Goal: Task Accomplishment & Management: Use online tool/utility

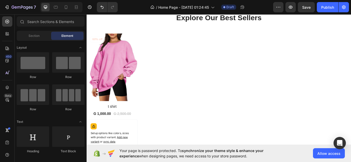
scroll to position [223, 0]
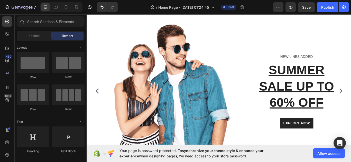
scroll to position [0, 0]
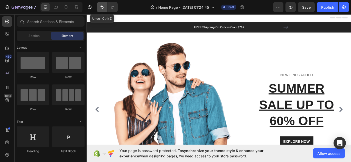
click at [105, 6] on button "Undo/Redo" at bounding box center [102, 7] width 10 height 10
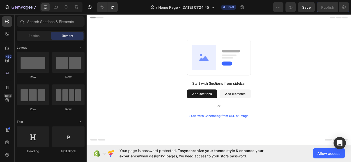
click at [225, 107] on button "Add sections" at bounding box center [220, 107] width 35 height 10
click at [34, 36] on span "Section" at bounding box center [33, 36] width 11 height 5
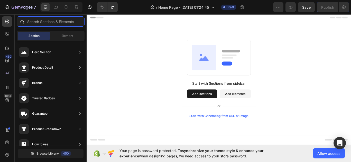
click at [40, 24] on input "text" at bounding box center [51, 21] width 68 height 10
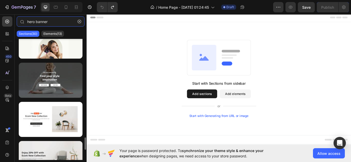
scroll to position [960, 0]
type input "hero banner"
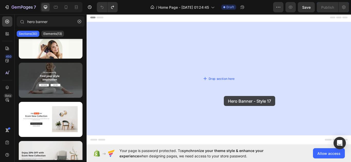
drag, startPoint x: 120, startPoint y: 95, endPoint x: 246, endPoint y: 108, distance: 126.8
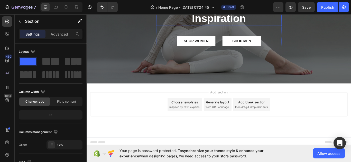
scroll to position [83, 0]
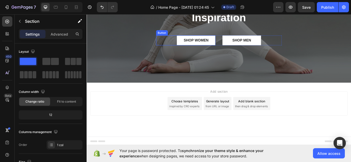
drag, startPoint x: 133, startPoint y: 76, endPoint x: 170, endPoint y: 48, distance: 45.8
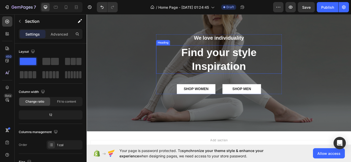
scroll to position [0, 0]
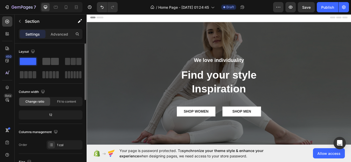
click at [51, 62] on span at bounding box center [55, 61] width 8 height 7
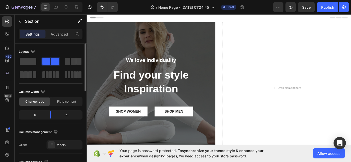
click at [51, 62] on span at bounding box center [55, 61] width 8 height 7
click at [69, 62] on span at bounding box center [67, 61] width 5 height 7
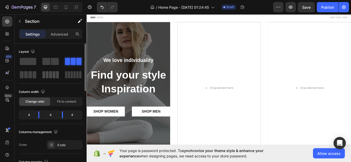
click at [46, 74] on span at bounding box center [47, 74] width 3 height 7
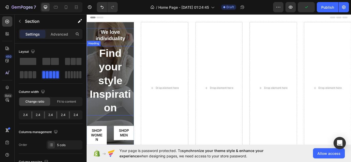
click at [96, 87] on p "Find your style Inspiration" at bounding box center [114, 92] width 54 height 80
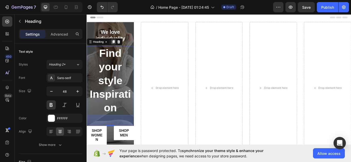
click at [118, 47] on icon at bounding box center [117, 47] width 3 height 4
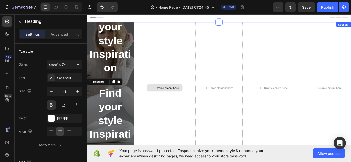
click at [173, 69] on div "Drop element here" at bounding box center [177, 101] width 55 height 154
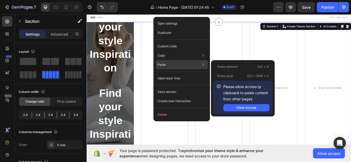
click at [173, 74] on div "Paste Paste element Ctrl + V Paste style Ctrl + Shift + V Please allow access t…" at bounding box center [181, 78] width 52 height 9
click at [238, 108] on div "Allow Access" at bounding box center [246, 108] width 20 height 5
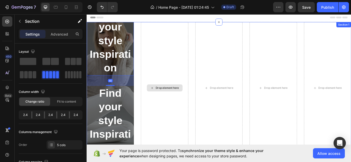
click at [186, 61] on div "Drop element here" at bounding box center [177, 101] width 55 height 154
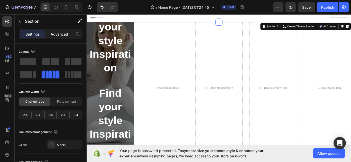
click at [57, 34] on p "Advanced" at bounding box center [59, 34] width 17 height 5
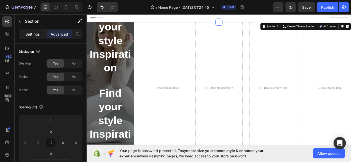
click at [31, 35] on p "Settings" at bounding box center [32, 34] width 14 height 5
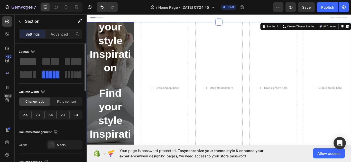
click at [34, 64] on span at bounding box center [28, 61] width 16 height 7
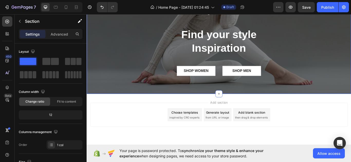
scroll to position [75, 0]
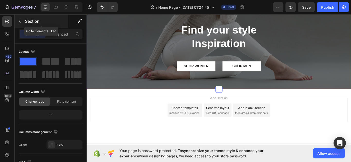
click at [22, 22] on button "button" at bounding box center [20, 21] width 8 height 8
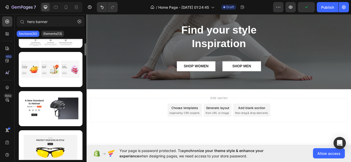
scroll to position [0, 0]
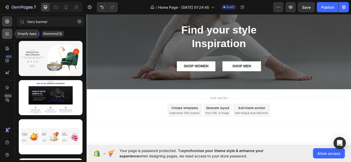
click at [8, 32] on icon at bounding box center [7, 33] width 5 height 5
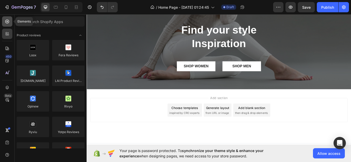
click at [9, 22] on icon at bounding box center [7, 21] width 5 height 5
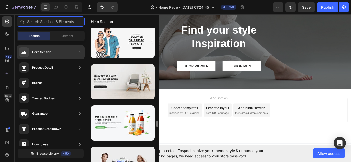
scroll to position [1989, 0]
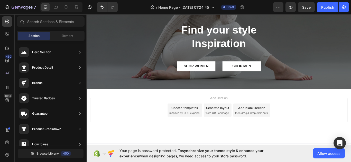
click at [266, 111] on div "Add section Choose templates inspired by CRO experts Generate layout from URL o…" at bounding box center [241, 133] width 308 height 63
click at [324, 156] on span "Allow access" at bounding box center [328, 153] width 23 height 5
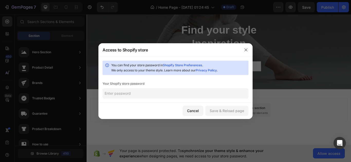
click at [174, 94] on input "text" at bounding box center [175, 94] width 146 height 10
click at [192, 112] on div "Cancel Save & Reload page" at bounding box center [175, 111] width 154 height 16
click at [192, 112] on div "Cancel" at bounding box center [193, 110] width 12 height 5
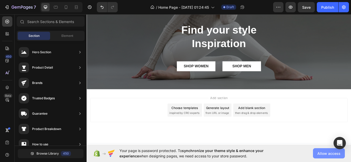
click at [316, 153] on button "Allow access" at bounding box center [329, 154] width 32 height 10
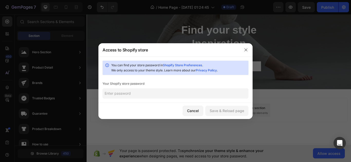
click at [199, 96] on input "text" at bounding box center [175, 94] width 146 height 10
type input "1234"
click at [222, 113] on div "Save & Reload page" at bounding box center [226, 110] width 34 height 5
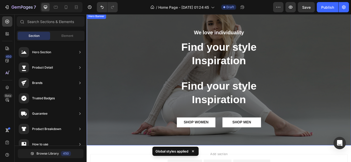
scroll to position [11, 0]
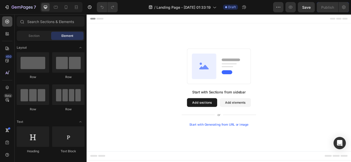
click at [6, 22] on icon at bounding box center [7, 21] width 5 height 5
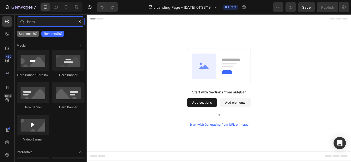
type input "hero"
click at [21, 35] on p "Sections(30)" at bounding box center [28, 34] width 18 height 4
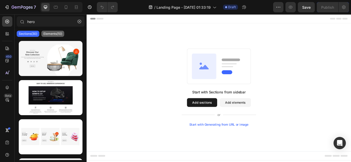
click at [47, 35] on p "Elements(10)" at bounding box center [52, 34] width 19 height 4
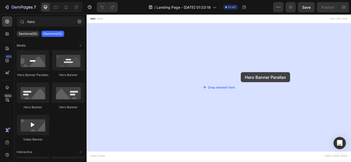
drag, startPoint x: 122, startPoint y: 79, endPoint x: 265, endPoint y: 82, distance: 142.5
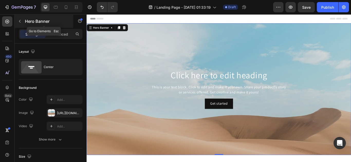
click at [18, 22] on icon "button" at bounding box center [20, 21] width 4 height 4
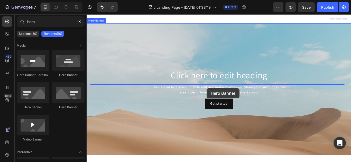
drag, startPoint x: 149, startPoint y: 79, endPoint x: 230, endPoint y: 101, distance: 84.0
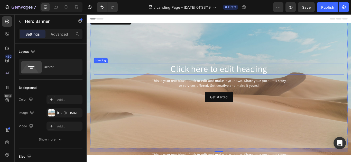
click at [221, 76] on h2 "Click here to edit heading" at bounding box center [241, 77] width 292 height 13
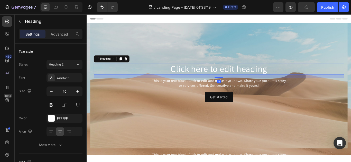
click at [221, 76] on h2 "Click here to edit heading" at bounding box center [241, 77] width 292 height 13
click at [221, 76] on p "Click here to edit heading" at bounding box center [240, 78] width 291 height 12
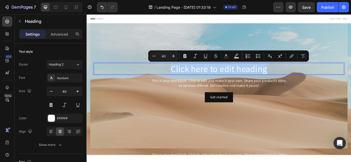
drag, startPoint x: 296, startPoint y: 78, endPoint x: 166, endPoint y: 81, distance: 129.4
click at [166, 81] on p "Click here to edit heading" at bounding box center [240, 78] width 291 height 12
drag, startPoint x: 278, startPoint y: 78, endPoint x: 194, endPoint y: 79, distance: 83.9
click at [194, 79] on p "ZANMI CREATION" at bounding box center [240, 78] width 291 height 12
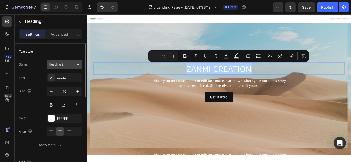
click at [77, 66] on icon at bounding box center [78, 64] width 4 height 5
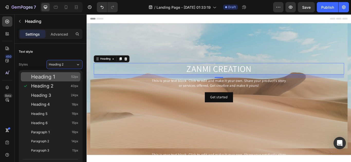
click at [65, 74] on div "Heading 1 52px" at bounding box center [51, 76] width 60 height 9
type input "52"
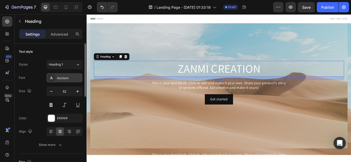
click at [64, 79] on div "Assistant" at bounding box center [69, 78] width 24 height 5
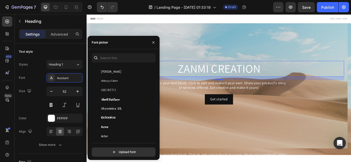
scroll to position [68, 0]
click at [113, 89] on span "Aboreto" at bounding box center [108, 90] width 15 height 5
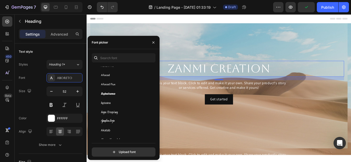
scroll to position [199, 0]
click at [113, 89] on div "Agu Display" at bounding box center [123, 85] width 62 height 9
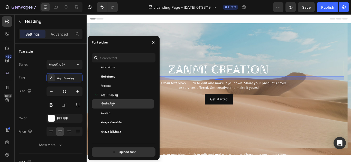
click at [113, 103] on span "Aguafina Script" at bounding box center [108, 104] width 14 height 5
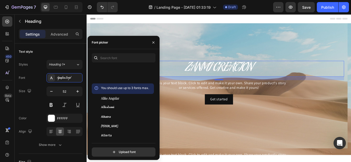
scroll to position [519, 0]
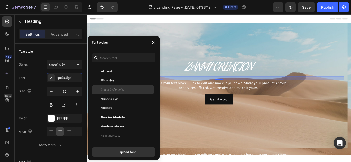
click at [111, 92] on span "Almendra Display" at bounding box center [113, 90] width 24 height 5
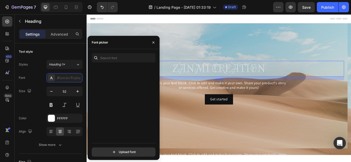
scroll to position [7991, 0]
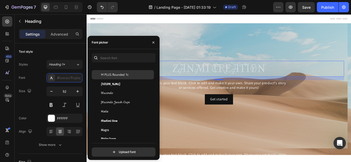
click at [119, 76] on span "M PLUS Rounded 1c" at bounding box center [115, 75] width 28 height 5
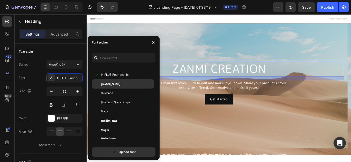
click at [118, 83] on div "Ma Shan Zheng" at bounding box center [127, 84] width 52 height 5
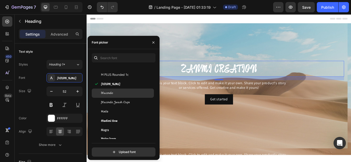
click at [118, 91] on div "Macondo" at bounding box center [127, 93] width 52 height 5
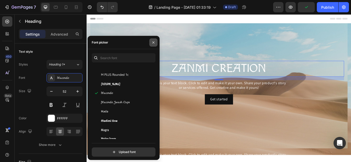
click at [155, 43] on button "button" at bounding box center [153, 43] width 8 height 8
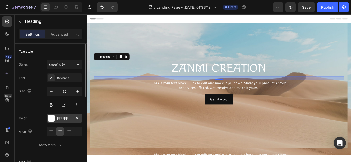
click at [69, 118] on div "FFFFFF" at bounding box center [64, 119] width 15 height 5
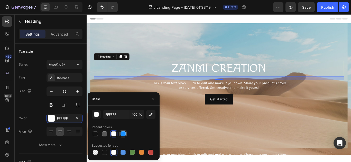
click at [122, 133] on div at bounding box center [122, 134] width 5 height 5
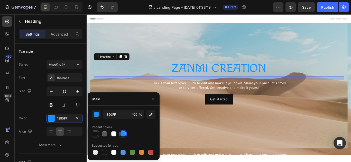
click at [97, 134] on div at bounding box center [95, 134] width 5 height 5
type input "121212"
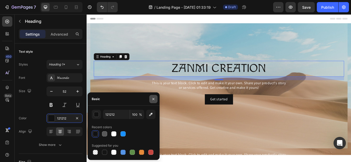
click at [152, 97] on icon "button" at bounding box center [153, 99] width 4 height 4
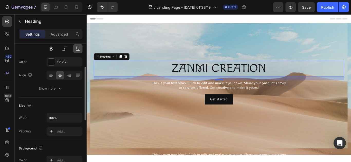
scroll to position [58, 0]
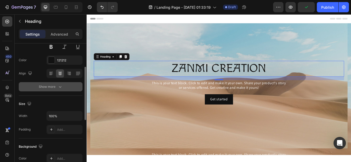
click at [54, 85] on div "Show more" at bounding box center [51, 86] width 24 height 5
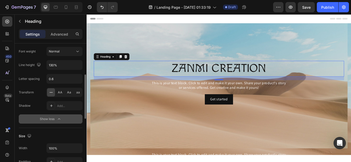
scroll to position [94, 0]
click at [59, 93] on span "AA" at bounding box center [60, 92] width 5 height 5
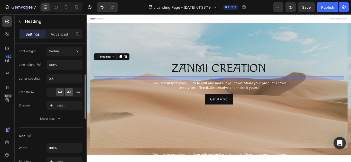
click at [68, 93] on span "Aa" at bounding box center [69, 92] width 4 height 5
click at [58, 93] on span "AA" at bounding box center [60, 92] width 5 height 5
click at [68, 93] on span "Aa" at bounding box center [69, 92] width 4 height 5
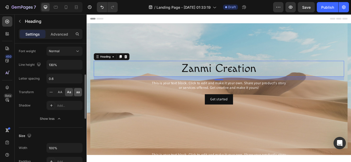
click at [81, 92] on div "aa" at bounding box center [78, 92] width 8 height 8
click at [59, 91] on span "AA" at bounding box center [60, 92] width 5 height 5
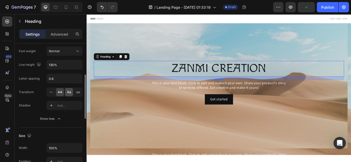
click at [65, 91] on div "Aa" at bounding box center [69, 92] width 8 height 8
click at [60, 92] on span "AA" at bounding box center [60, 92] width 5 height 5
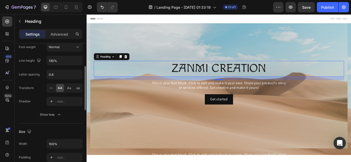
scroll to position [0, 0]
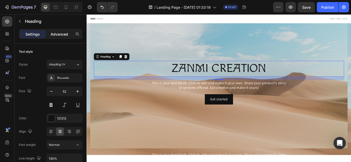
click at [51, 30] on div "Advanced" at bounding box center [59, 34] width 26 height 8
click at [54, 33] on p "Advanced" at bounding box center [59, 34] width 17 height 5
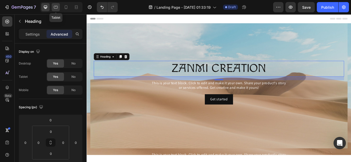
click at [58, 8] on icon at bounding box center [55, 7] width 5 height 5
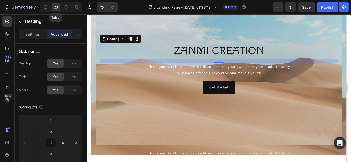
scroll to position [35, 0]
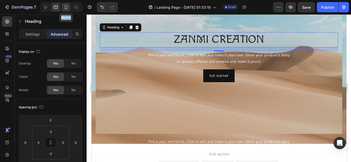
drag, startPoint x: 71, startPoint y: 8, endPoint x: 68, endPoint y: 8, distance: 2.8
click at [68, 8] on div "Mobile" at bounding box center [61, 7] width 42 height 10
click at [68, 8] on icon at bounding box center [65, 7] width 5 height 5
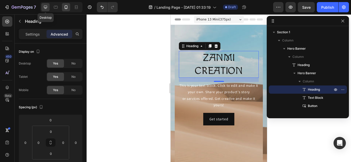
click at [46, 9] on icon at bounding box center [45, 7] width 3 height 3
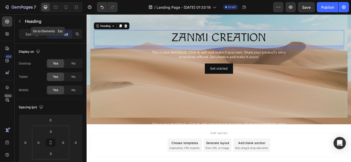
scroll to position [36, 0]
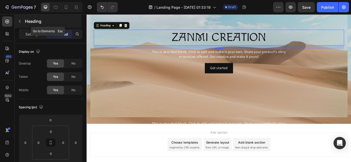
click at [20, 21] on icon "button" at bounding box center [20, 21] width 4 height 4
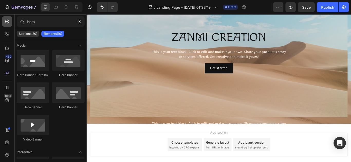
click at [11, 23] on div at bounding box center [7, 21] width 10 height 10
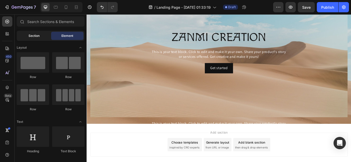
click at [33, 36] on span "Section" at bounding box center [33, 36] width 11 height 5
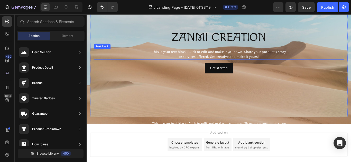
click at [226, 58] on div "This is your text block. Click to edit and make it your own. Share your product…" at bounding box center [241, 61] width 292 height 13
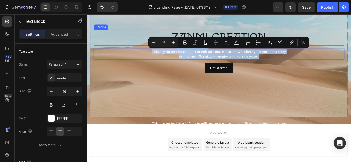
drag, startPoint x: 291, startPoint y: 64, endPoint x: 146, endPoint y: 49, distance: 145.3
click at [146, 49] on div "ZANMI CREATION Heading This is your text block. Click to edit and make it your …" at bounding box center [241, 57] width 292 height 51
click at [282, 78] on div "Get started Button" at bounding box center [241, 77] width 292 height 12
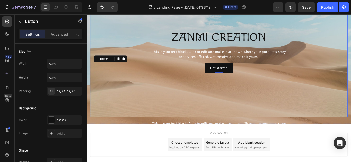
click at [256, 91] on div "Background Image" at bounding box center [241, 58] width 300 height 154
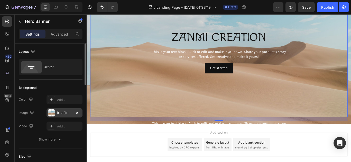
click at [52, 111] on div at bounding box center [51, 113] width 7 height 7
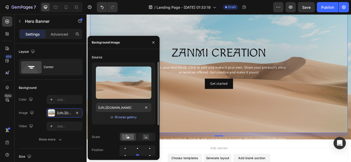
scroll to position [64, 0]
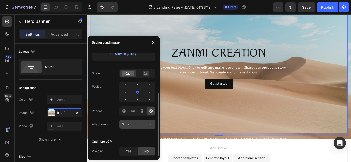
click at [141, 128] on button "Scroll" at bounding box center [137, 124] width 36 height 9
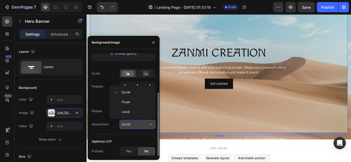
click at [141, 128] on button "Scroll" at bounding box center [137, 124] width 36 height 9
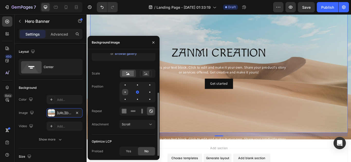
drag, startPoint x: 137, startPoint y: 92, endPoint x: 126, endPoint y: 92, distance: 11.1
click at [126, 92] on div at bounding box center [137, 92] width 36 height 21
click at [134, 92] on div at bounding box center [137, 92] width 6 height 6
click at [147, 93] on div at bounding box center [150, 92] width 6 height 6
click at [141, 73] on icon at bounding box center [146, 74] width 12 height 6
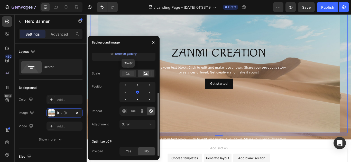
click at [127, 73] on circle at bounding box center [126, 72] width 1 height 1
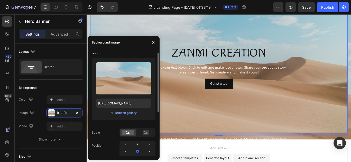
scroll to position [0, 0]
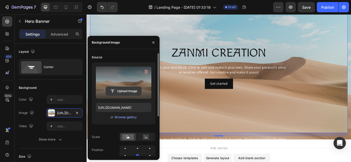
click at [128, 90] on input "file" at bounding box center [123, 91] width 35 height 9
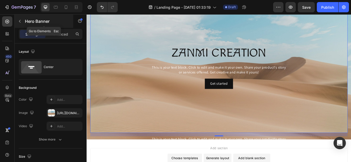
click at [22, 22] on icon "button" at bounding box center [20, 21] width 4 height 4
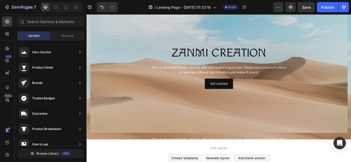
click at [22, 22] on icon at bounding box center [22, 22] width 4 height 4
click at [56, 36] on div "Element" at bounding box center [67, 36] width 32 height 8
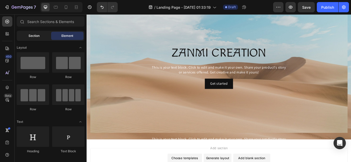
click at [36, 36] on span "Section" at bounding box center [33, 36] width 11 height 5
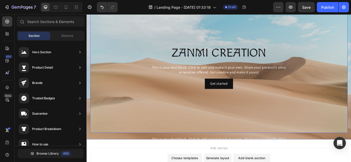
click at [163, 103] on div "Background Image" at bounding box center [241, 76] width 300 height 154
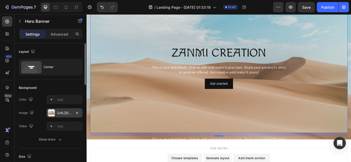
click at [50, 113] on div at bounding box center [51, 113] width 7 height 7
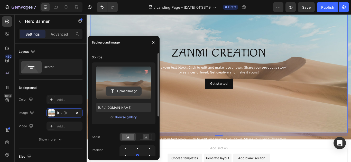
click at [122, 89] on input "file" at bounding box center [123, 91] width 35 height 9
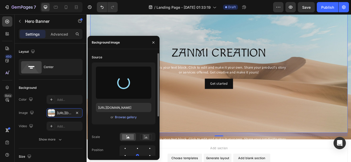
type input "https://cdn.shopify.com/s/files/1/0646/9474/7235/files/gempages_581881506444608…"
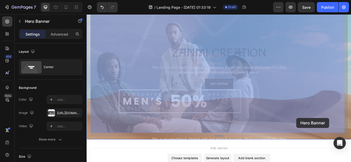
drag, startPoint x: 311, startPoint y: 124, endPoint x: 332, endPoint y: 136, distance: 23.8
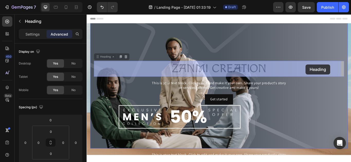
drag, startPoint x: 283, startPoint y: 81, endPoint x: 341, endPoint y: 73, distance: 58.3
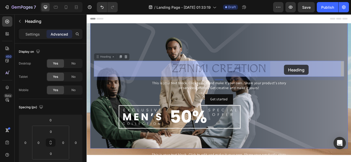
drag, startPoint x: 297, startPoint y: 79, endPoint x: 317, endPoint y: 73, distance: 20.2
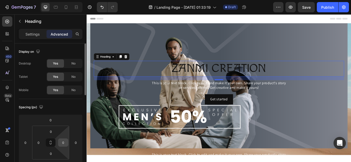
click at [61, 142] on input "0" at bounding box center [63, 143] width 8 height 8
click at [65, 0] on html "7 Version history / Landing Page - Aug 28, 01:33:19 Draft Preview Save Publish …" at bounding box center [175, 0] width 351 height 0
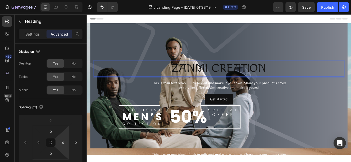
drag, startPoint x: 139, startPoint y: 75, endPoint x: 157, endPoint y: 75, distance: 18.2
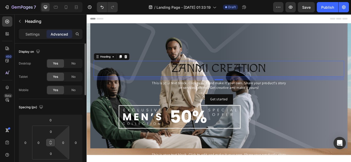
click at [50, 143] on icon at bounding box center [51, 143] width 4 height 4
click at [59, 143] on input "0" at bounding box center [63, 143] width 8 height 8
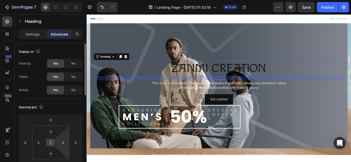
click at [67, 0] on html "7 Version history / Landing Page - Aug 28, 01:33:19 Draft Preview Save Publish …" at bounding box center [175, 0] width 351 height 0
click at [132, 64] on icon at bounding box center [132, 64] width 4 height 4
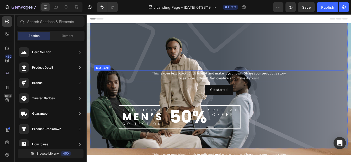
click at [236, 83] on p "This is your text block. Click to edit and make it your own. Share your product…" at bounding box center [240, 87] width 291 height 12
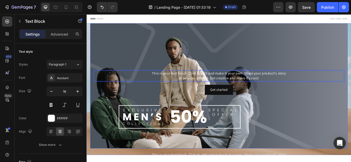
drag, startPoint x: 236, startPoint y: 83, endPoint x: 233, endPoint y: 69, distance: 15.1
click at [301, 89] on p "This is your text block. Click to edit and make it your own. Share your product…" at bounding box center [240, 87] width 291 height 12
click at [140, 86] on p "This is your text block. Click to edit and make it your own. Share your product…" at bounding box center [240, 87] width 291 height 12
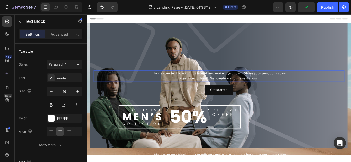
click at [140, 92] on div "This is your text block. Click to edit and make it your own. Share your product…" at bounding box center [241, 86] width 292 height 13
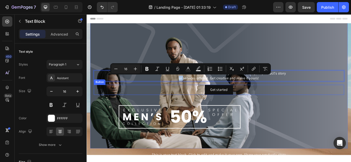
click at [153, 107] on div "Get started Button" at bounding box center [241, 103] width 292 height 12
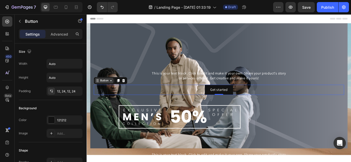
click at [116, 91] on icon at bounding box center [115, 92] width 4 height 4
click at [130, 91] on icon at bounding box center [129, 92] width 3 height 4
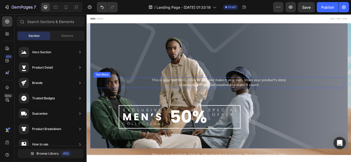
click at [193, 93] on p "This is your text block. Click to edit and make it your own. Share your product…" at bounding box center [240, 95] width 291 height 12
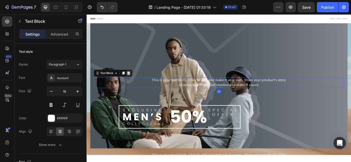
click at [138, 84] on div at bounding box center [135, 83] width 6 height 6
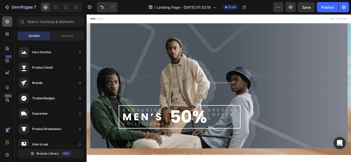
click at [8, 24] on icon at bounding box center [7, 21] width 5 height 5
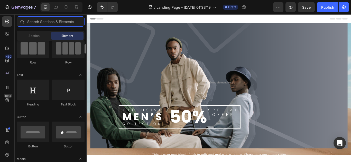
scroll to position [47, 0]
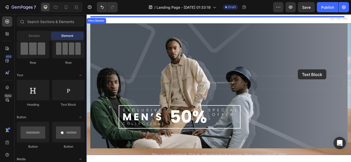
drag, startPoint x: 149, startPoint y: 102, endPoint x: 342, endPoint y: 79, distance: 193.6
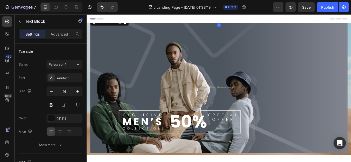
click at [342, 79] on div "Background Image" at bounding box center [241, 100] width 300 height 154
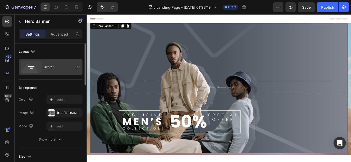
click at [73, 68] on div "Center" at bounding box center [59, 67] width 31 height 12
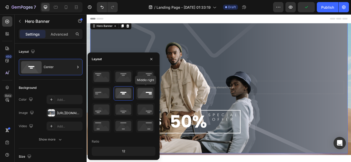
click at [148, 91] on icon at bounding box center [145, 93] width 19 height 13
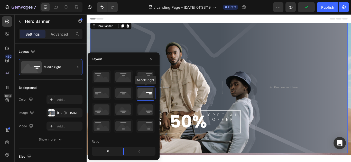
click at [148, 91] on icon at bounding box center [145, 93] width 19 height 13
click at [149, 95] on icon at bounding box center [145, 93] width 19 height 13
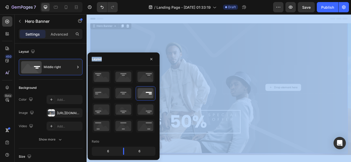
drag, startPoint x: 235, startPoint y: 109, endPoint x: 293, endPoint y: 94, distance: 60.1
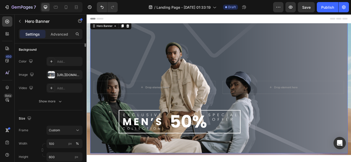
scroll to position [0, 0]
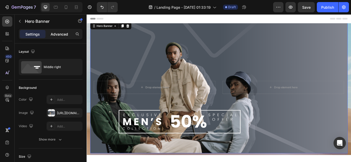
click at [56, 33] on p "Advanced" at bounding box center [59, 34] width 17 height 5
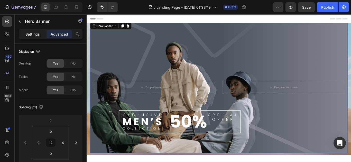
click at [39, 32] on p "Settings" at bounding box center [32, 34] width 14 height 5
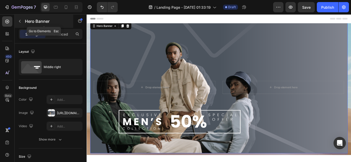
click at [21, 21] on icon "button" at bounding box center [20, 21] width 4 height 4
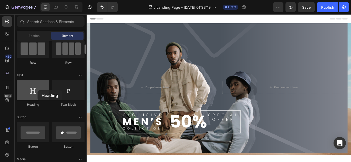
click at [37, 91] on div at bounding box center [33, 90] width 32 height 21
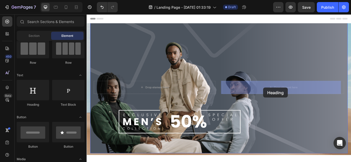
drag, startPoint x: 124, startPoint y: 105, endPoint x: 293, endPoint y: 100, distance: 169.0
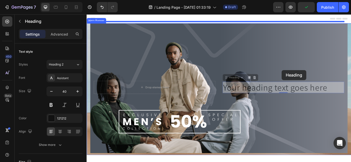
drag, startPoint x: 313, startPoint y: 96, endPoint x: 314, endPoint y: 80, distance: 16.7
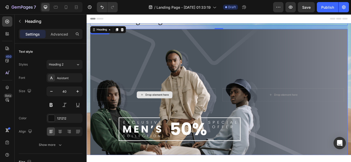
click at [187, 111] on div "Drop element here" at bounding box center [166, 108] width 142 height 15
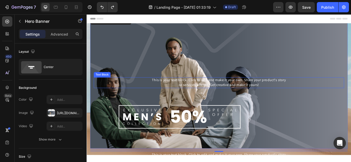
click at [232, 93] on div "This is your text block. Click to edit and make it your own. Share your product…" at bounding box center [241, 94] width 292 height 13
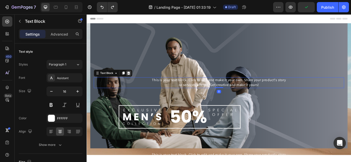
click at [137, 82] on icon at bounding box center [135, 83] width 4 height 4
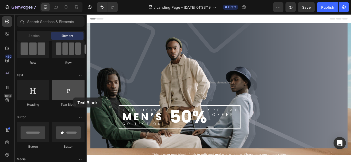
click at [73, 98] on div at bounding box center [68, 90] width 32 height 21
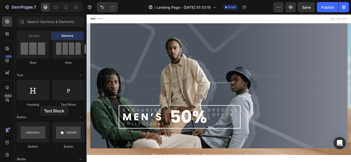
drag, startPoint x: 73, startPoint y: 98, endPoint x: 40, endPoint y: 106, distance: 34.4
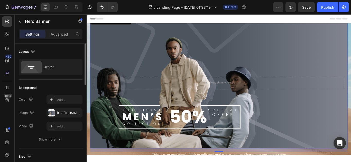
click at [56, 85] on div "Background" at bounding box center [51, 88] width 64 height 8
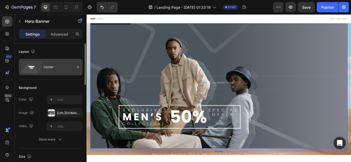
click at [54, 70] on div "Center" at bounding box center [59, 67] width 31 height 12
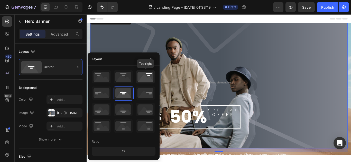
click at [147, 81] on icon at bounding box center [145, 76] width 19 height 13
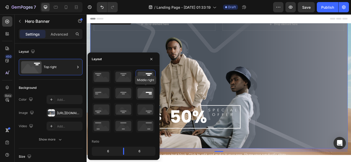
click at [151, 91] on icon at bounding box center [145, 93] width 19 height 13
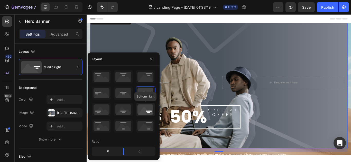
click at [149, 113] on icon at bounding box center [145, 109] width 19 height 13
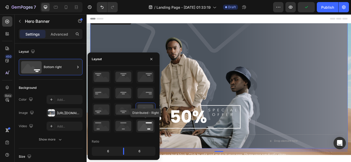
click at [146, 126] on icon at bounding box center [145, 126] width 19 height 13
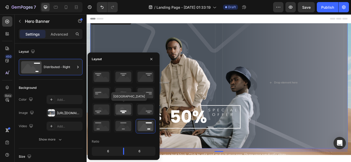
click at [122, 110] on icon at bounding box center [123, 109] width 19 height 13
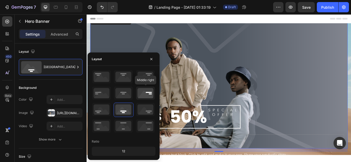
click at [143, 94] on icon at bounding box center [145, 93] width 19 height 13
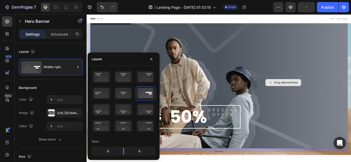
click at [318, 93] on div "Drop element here" at bounding box center [318, 94] width 27 height 4
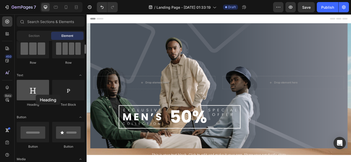
click at [36, 95] on div at bounding box center [33, 90] width 32 height 21
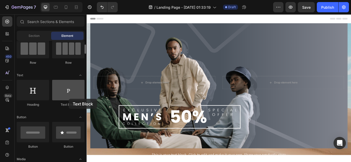
click at [69, 99] on div at bounding box center [68, 90] width 32 height 21
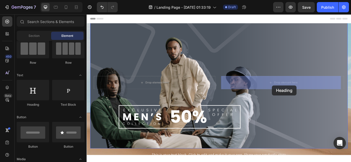
drag, startPoint x: 124, startPoint y: 109, endPoint x: 302, endPoint y: 98, distance: 178.0
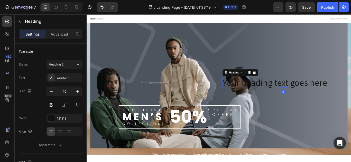
click at [307, 97] on h2 "Your heading text goes here" at bounding box center [316, 94] width 142 height 13
click at [307, 97] on p "Your heading text goes here" at bounding box center [315, 94] width 141 height 12
click at [350, 96] on p "Your heading text goes here" at bounding box center [315, 94] width 141 height 12
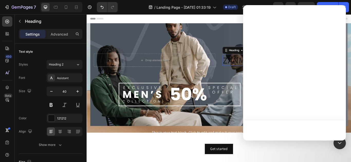
click at [224, 66] on div "Drop element here" at bounding box center [166, 67] width 142 height 15
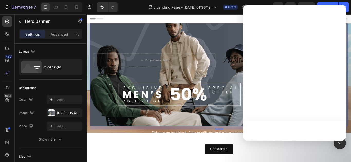
click at [249, 89] on div "Background Image" at bounding box center [241, 68] width 300 height 154
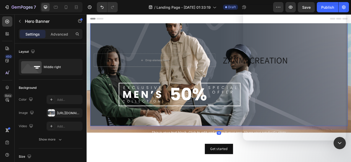
scroll to position [0, 0]
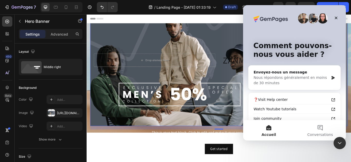
click at [339, 18] on div "Fermer" at bounding box center [335, 17] width 9 height 9
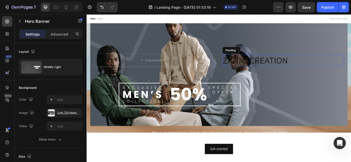
click at [269, 64] on p "ZANMI CREATION" at bounding box center [315, 68] width 141 height 12
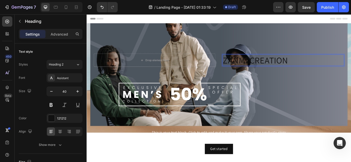
click at [253, 69] on p "ZANMI CREATION" at bounding box center [315, 68] width 141 height 12
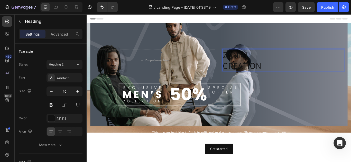
scroll to position [20, 0]
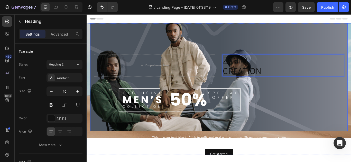
click at [288, 101] on div "Background Image" at bounding box center [241, 74] width 300 height 154
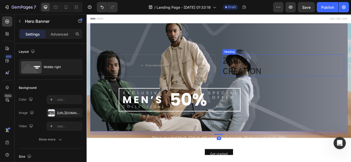
click at [245, 70] on p "ZANMI CREATION" at bounding box center [315, 74] width 141 height 25
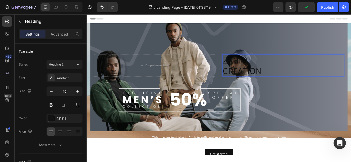
drag, startPoint x: 283, startPoint y: 78, endPoint x: 293, endPoint y: 78, distance: 9.8
click at [289, 67] on p "ZANMI CREATION" at bounding box center [315, 74] width 141 height 25
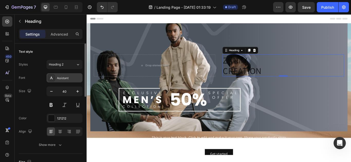
click at [70, 81] on div "Assistant" at bounding box center [64, 77] width 36 height 9
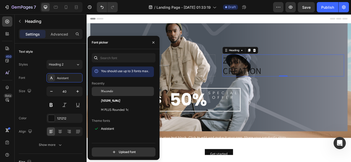
click at [126, 93] on div "Macondo" at bounding box center [127, 91] width 52 height 5
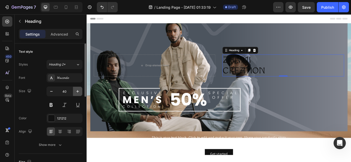
click at [76, 93] on icon "button" at bounding box center [77, 91] width 5 height 5
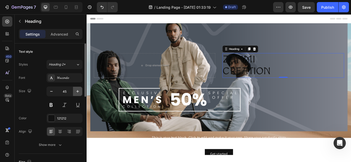
click at [76, 93] on icon "button" at bounding box center [77, 91] width 5 height 5
click at [52, 91] on icon "button" at bounding box center [51, 91] width 5 height 5
click at [80, 93] on icon "button" at bounding box center [77, 91] width 5 height 5
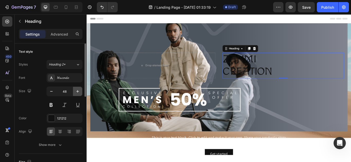
click at [80, 93] on icon "button" at bounding box center [77, 91] width 5 height 5
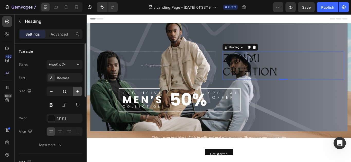
click at [80, 93] on icon "button" at bounding box center [77, 91] width 5 height 5
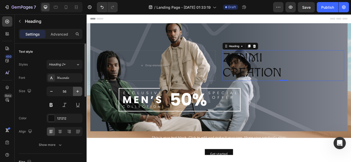
click at [80, 93] on icon "button" at bounding box center [77, 91] width 5 height 5
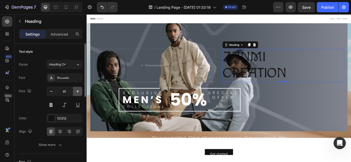
click at [80, 93] on icon "button" at bounding box center [77, 91] width 5 height 5
type input "62"
click at [58, 134] on icon at bounding box center [59, 131] width 5 height 5
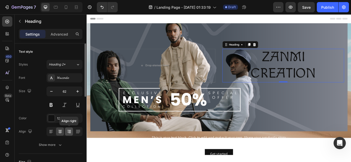
click at [69, 134] on icon at bounding box center [68, 131] width 5 height 5
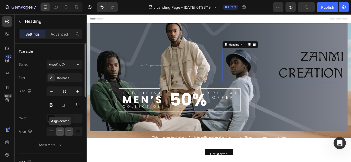
click at [62, 133] on icon at bounding box center [59, 131] width 5 height 5
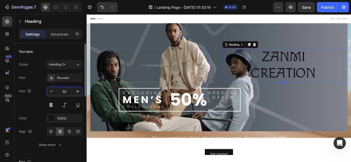
click at [66, 93] on input "62" at bounding box center [64, 91] width 17 height 9
type input "5"
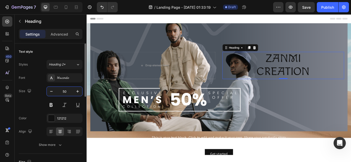
type input "5"
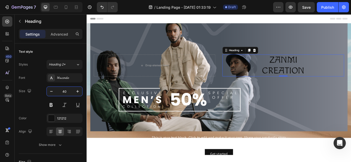
type input "40"
click at [322, 76] on p "ZANMI CREATION" at bounding box center [315, 74] width 141 height 25
click at [336, 65] on p "ZANMI CREATION" at bounding box center [315, 74] width 141 height 25
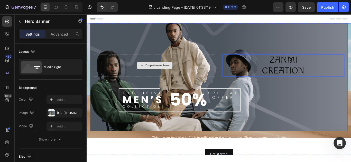
click at [146, 85] on div "Drop element here" at bounding box center [166, 74] width 142 height 26
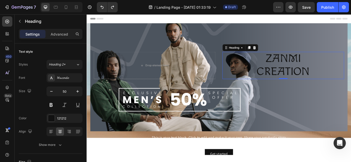
type input "5"
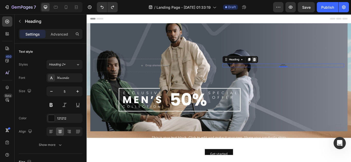
click at [281, 66] on icon at bounding box center [281, 67] width 3 height 4
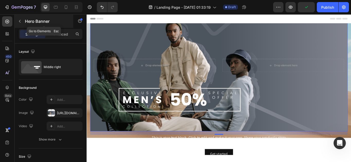
click at [22, 22] on icon "button" at bounding box center [20, 21] width 4 height 4
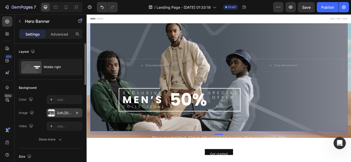
click at [51, 117] on div at bounding box center [51, 113] width 7 height 7
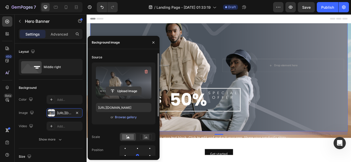
click at [119, 91] on input "file" at bounding box center [123, 91] width 35 height 9
click at [145, 73] on icon "button" at bounding box center [146, 72] width 3 height 4
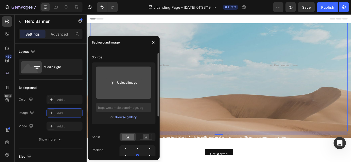
click at [129, 83] on input "file" at bounding box center [123, 83] width 35 height 9
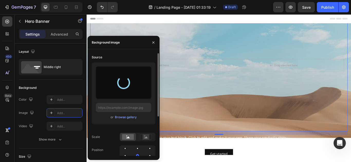
type input "[URL][DOMAIN_NAME]"
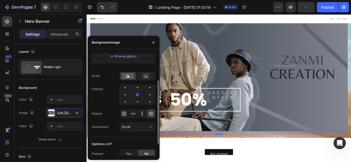
scroll to position [64, 0]
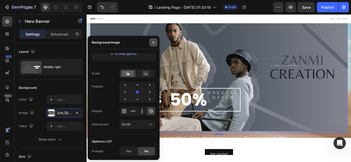
click at [154, 43] on icon "button" at bounding box center [153, 42] width 2 height 2
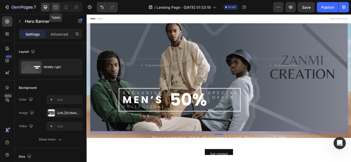
click at [56, 6] on icon at bounding box center [55, 7] width 5 height 5
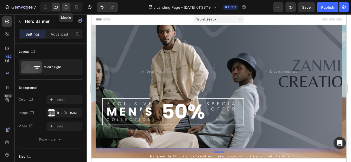
click at [68, 10] on div at bounding box center [66, 7] width 8 height 8
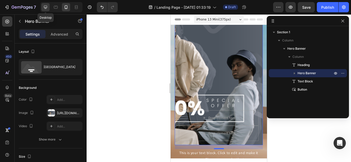
click at [47, 9] on icon at bounding box center [45, 7] width 5 height 5
type input "1200"
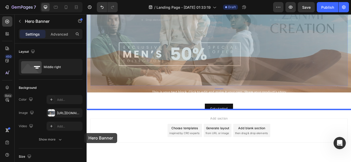
scroll to position [66, 0]
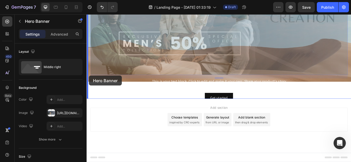
drag, startPoint x: 92, startPoint y: 149, endPoint x: 89, endPoint y: 86, distance: 62.9
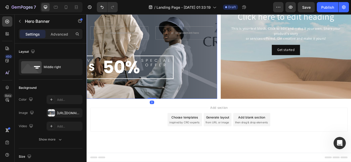
scroll to position [0, 0]
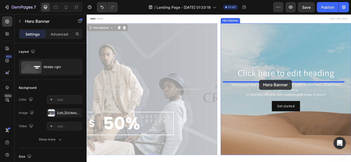
drag, startPoint x: 235, startPoint y: 92, endPoint x: 289, endPoint y: 90, distance: 54.2
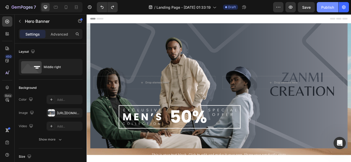
click at [322, 6] on div "Publish" at bounding box center [327, 7] width 13 height 5
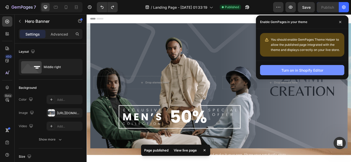
click at [315, 66] on button "Turn on in Shopify Editor" at bounding box center [302, 70] width 84 height 10
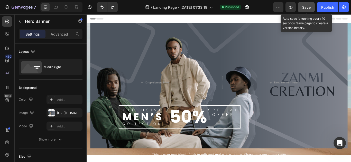
click at [309, 7] on span "Save" at bounding box center [306, 7] width 8 height 4
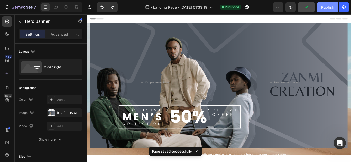
click at [319, 8] on button "Publish" at bounding box center [328, 7] width 22 height 10
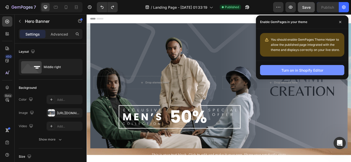
click at [310, 69] on div "Turn on in Shopify Editor" at bounding box center [302, 70] width 42 height 5
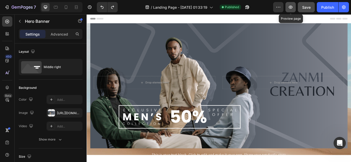
click at [288, 9] on icon "button" at bounding box center [290, 7] width 5 height 5
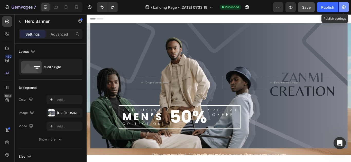
click at [346, 8] on icon "button" at bounding box center [343, 7] width 5 height 5
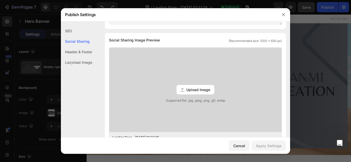
scroll to position [111, 0]
click at [76, 36] on div "SEO" at bounding box center [76, 41] width 31 height 11
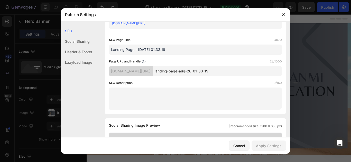
scroll to position [0, 0]
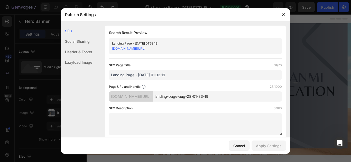
click at [80, 57] on div "Header & Footer" at bounding box center [76, 62] width 31 height 11
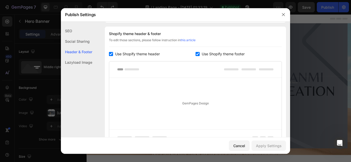
click at [83, 62] on div "Lazyload Image" at bounding box center [76, 62] width 31 height 11
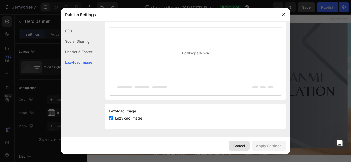
click at [248, 148] on button "Cancel" at bounding box center [239, 146] width 21 height 10
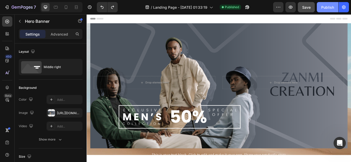
click at [323, 7] on div "Publish" at bounding box center [327, 7] width 13 height 5
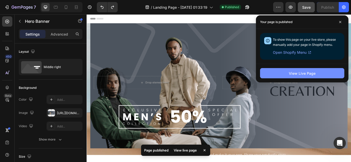
click at [303, 72] on div "View Live Page" at bounding box center [302, 73] width 27 height 5
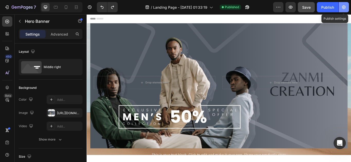
click at [343, 7] on icon "button" at bounding box center [343, 7] width 5 height 5
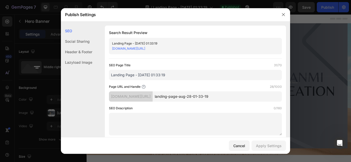
click at [91, 60] on div "Lazyload Image" at bounding box center [76, 62] width 31 height 11
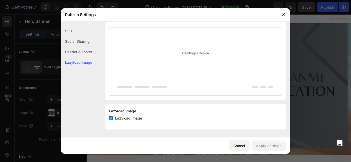
click at [81, 57] on div "Header & Footer" at bounding box center [76, 62] width 31 height 11
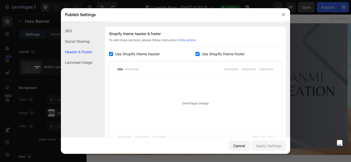
click at [76, 47] on div "Social Sharing" at bounding box center [76, 52] width 31 height 11
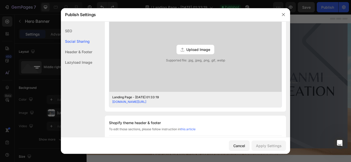
scroll to position [117, 0]
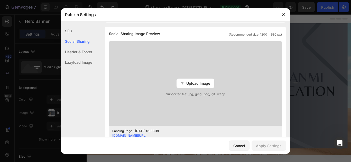
click at [73, 36] on div "SEO" at bounding box center [76, 41] width 31 height 11
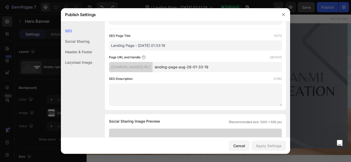
scroll to position [0, 0]
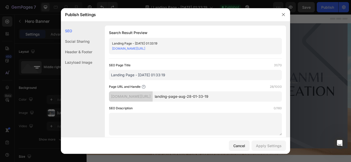
click at [86, 47] on div "Social Sharing" at bounding box center [76, 52] width 31 height 11
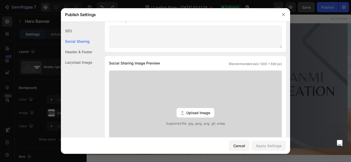
scroll to position [117, 0]
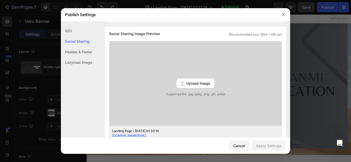
click at [81, 57] on div "Header & Footer" at bounding box center [76, 62] width 31 height 11
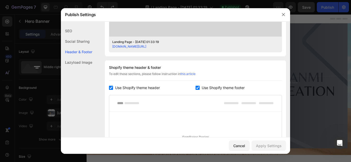
scroll to position [241, 0]
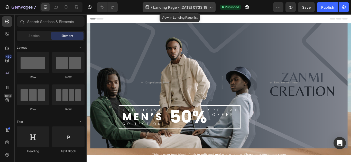
click at [205, 7] on span "Landing Page - [DATE] 01:33:19" at bounding box center [180, 7] width 54 height 5
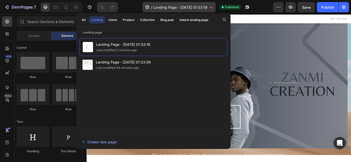
click at [205, 7] on span "Landing Page - [DATE] 01:33:19" at bounding box center [180, 7] width 54 height 5
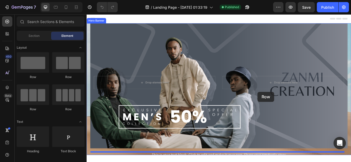
drag, startPoint x: 148, startPoint y: 83, endPoint x: 286, endPoint y: 105, distance: 139.0
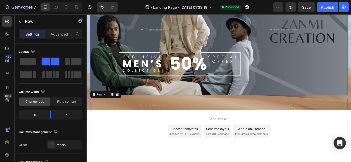
scroll to position [53, 0]
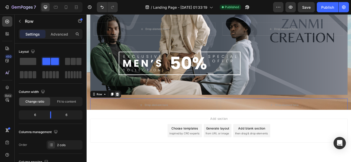
click at [125, 108] on div at bounding box center [122, 108] width 6 height 6
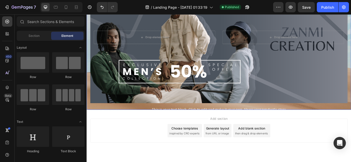
click at [129, 120] on div "Click here to edit heading Heading Drop element here Drop element here Hero Ban…" at bounding box center [241, 49] width 300 height 204
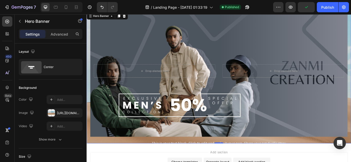
scroll to position [0, 0]
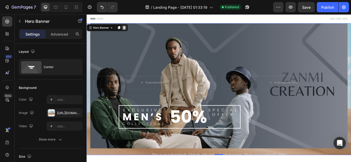
click at [131, 28] on icon at bounding box center [130, 30] width 4 height 4
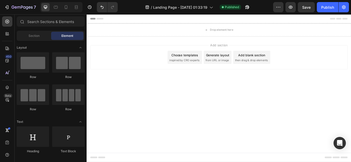
click at [230, 60] on div "Generate layout" at bounding box center [239, 61] width 27 height 5
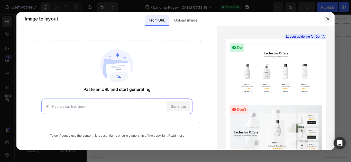
click at [325, 17] on icon "button" at bounding box center [327, 19] width 4 height 4
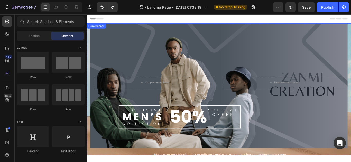
click at [155, 162] on div "Click here to edit heading Heading Drop element here Drop element here Hero Ban…" at bounding box center [241, 102] width 300 height 204
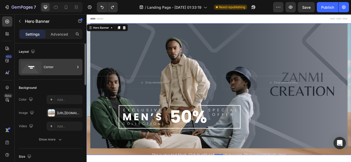
click at [64, 67] on div "Center" at bounding box center [59, 67] width 31 height 12
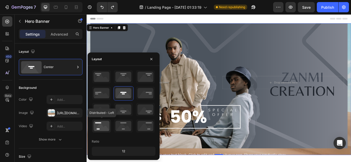
click at [99, 121] on icon at bounding box center [101, 126] width 19 height 13
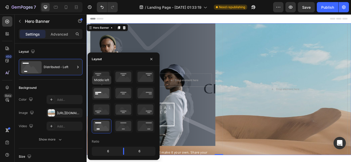
click at [102, 96] on icon at bounding box center [101, 93] width 19 height 13
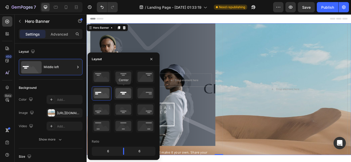
click at [125, 93] on icon at bounding box center [123, 93] width 19 height 13
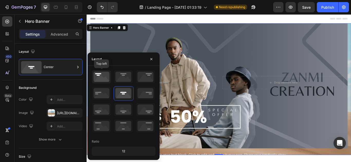
click at [105, 76] on icon at bounding box center [101, 76] width 19 height 13
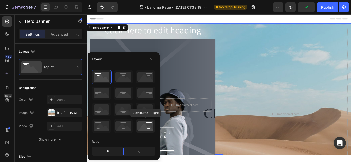
click at [142, 129] on icon at bounding box center [145, 126] width 19 height 13
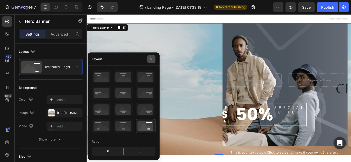
click at [151, 59] on icon "button" at bounding box center [151, 59] width 2 height 2
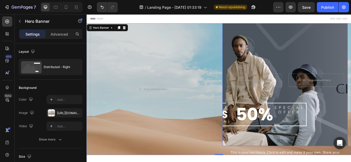
click at [269, 69] on div "Background Image" at bounding box center [318, 91] width 146 height 154
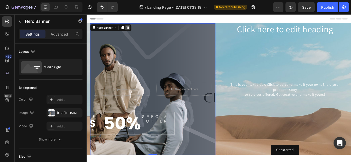
click at [135, 31] on icon at bounding box center [134, 30] width 3 height 4
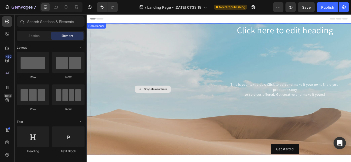
click at [181, 75] on div "Drop element here" at bounding box center [164, 102] width 146 height 152
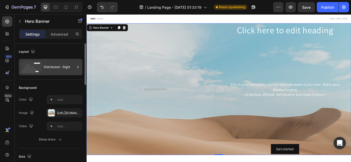
click at [65, 69] on div "Distributed - Right" at bounding box center [59, 67] width 31 height 12
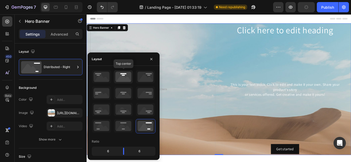
click at [121, 76] on icon at bounding box center [123, 76] width 19 height 13
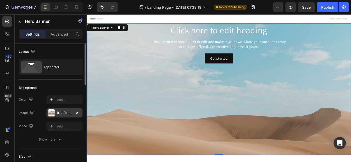
click at [50, 114] on div at bounding box center [51, 113] width 7 height 7
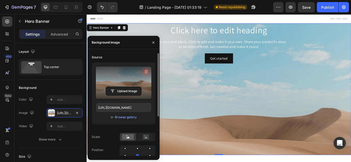
click at [145, 73] on icon "button" at bounding box center [146, 72] width 3 height 4
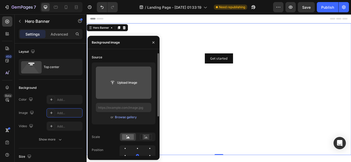
click at [127, 83] on input "file" at bounding box center [123, 83] width 35 height 9
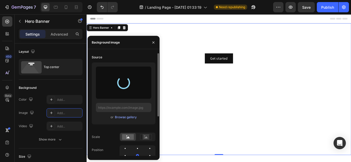
type input "[URL][DOMAIN_NAME]"
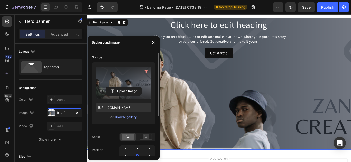
scroll to position [6, 0]
click at [147, 70] on icon "button" at bounding box center [145, 71] width 5 height 5
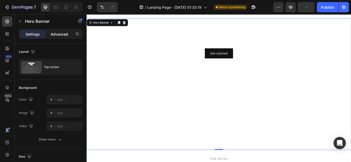
click at [62, 34] on p "Advanced" at bounding box center [59, 34] width 17 height 5
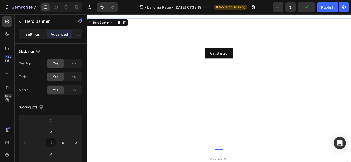
click at [27, 33] on p "Settings" at bounding box center [32, 34] width 14 height 5
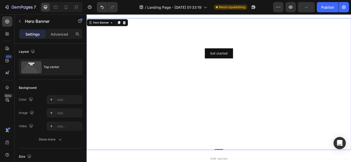
click at [27, 33] on p "Settings" at bounding box center [32, 34] width 14 height 5
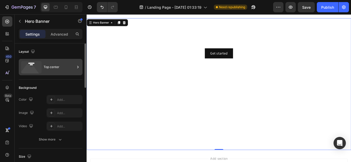
click at [76, 70] on div at bounding box center [77, 67] width 5 height 16
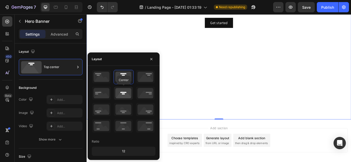
scroll to position [53, 0]
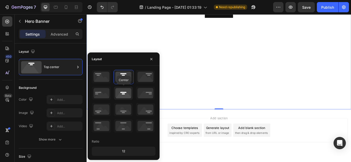
click at [123, 97] on icon at bounding box center [123, 93] width 19 height 13
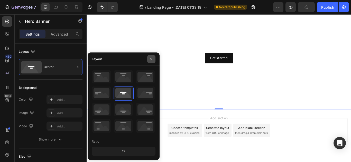
click at [151, 59] on icon "button" at bounding box center [151, 59] width 2 height 2
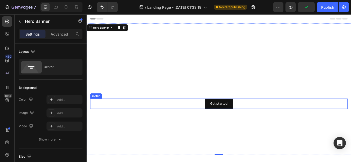
scroll to position [0, 0]
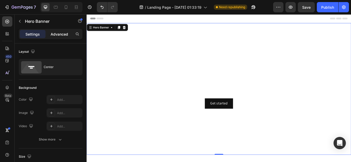
click at [65, 34] on p "Advanced" at bounding box center [59, 34] width 17 height 5
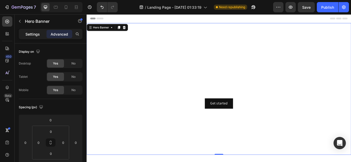
click at [35, 35] on p "Settings" at bounding box center [32, 34] width 14 height 5
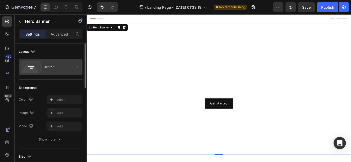
click at [76, 69] on icon at bounding box center [77, 67] width 5 height 5
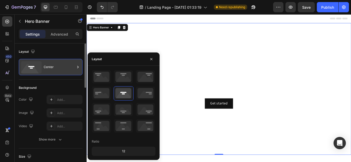
click at [76, 69] on icon at bounding box center [77, 67] width 5 height 5
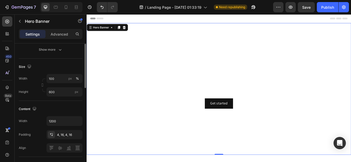
scroll to position [91, 0]
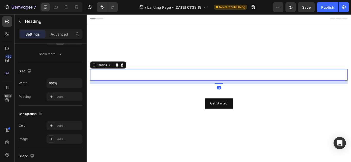
click at [227, 84] on h2 "Click here to edit heading" at bounding box center [241, 85] width 300 height 13
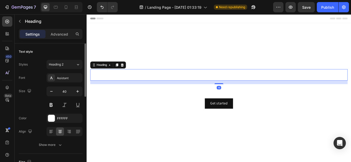
scroll to position [0, 0]
click at [129, 74] on icon at bounding box center [127, 74] width 3 height 4
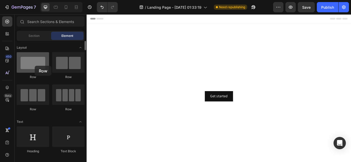
click at [35, 66] on div at bounding box center [33, 62] width 32 height 21
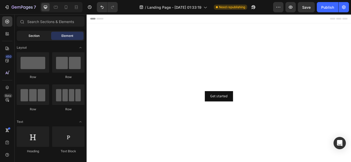
click at [33, 38] on span "Section" at bounding box center [33, 36] width 11 height 5
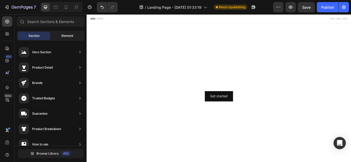
click at [64, 37] on span "Element" at bounding box center [67, 36] width 12 height 5
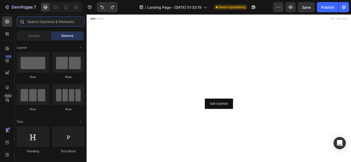
click at [42, 24] on input "text" at bounding box center [51, 21] width 68 height 10
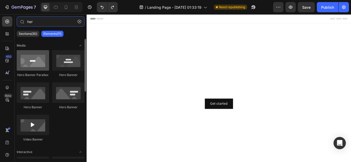
type input "her"
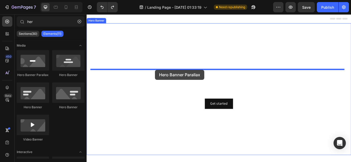
drag, startPoint x: 124, startPoint y: 72, endPoint x: 172, endPoint y: 80, distance: 49.0
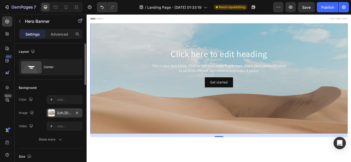
click at [49, 112] on div at bounding box center [51, 113] width 7 height 7
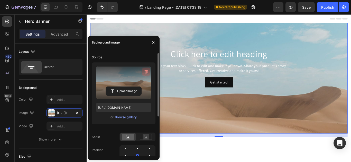
click at [147, 71] on icon "button" at bounding box center [146, 72] width 3 height 4
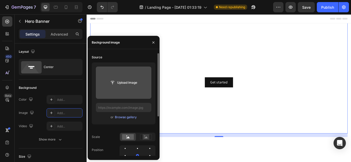
click at [129, 80] on input "file" at bounding box center [123, 83] width 35 height 9
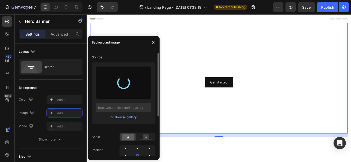
type input "[URL][DOMAIN_NAME]"
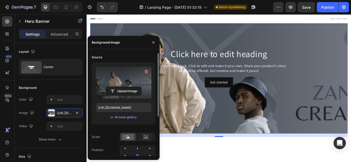
drag, startPoint x: 123, startPoint y: 77, endPoint x: 136, endPoint y: 76, distance: 12.3
click at [136, 76] on label at bounding box center [123, 83] width 55 height 32
click at [136, 87] on input "file" at bounding box center [123, 91] width 35 height 9
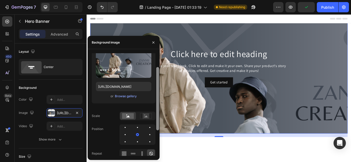
scroll to position [24, 0]
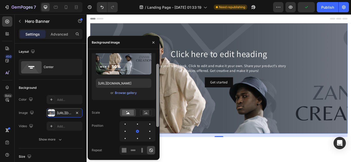
drag, startPoint x: 157, startPoint y: 89, endPoint x: 158, endPoint y: 104, distance: 15.2
click at [158, 104] on div at bounding box center [157, 95] width 3 height 63
click at [142, 113] on icon at bounding box center [146, 113] width 12 height 6
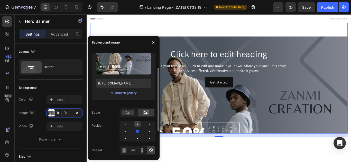
click at [147, 125] on div at bounding box center [150, 124] width 6 height 6
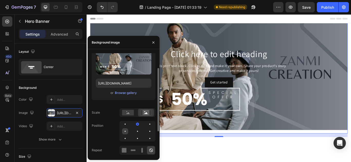
click at [134, 132] on div at bounding box center [137, 132] width 6 height 6
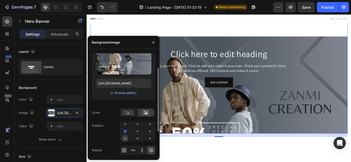
click at [134, 138] on div at bounding box center [137, 139] width 6 height 6
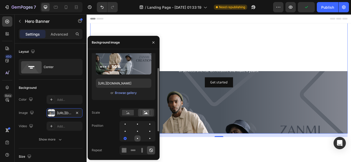
click at [137, 139] on div at bounding box center [137, 138] width 1 height 1
click at [147, 133] on div at bounding box center [150, 132] width 6 height 6
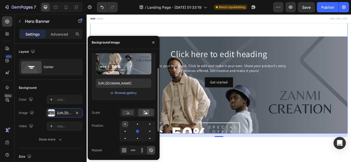
click at [134, 123] on div at bounding box center [137, 124] width 6 height 6
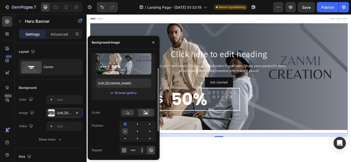
click at [134, 130] on div at bounding box center [137, 132] width 6 height 6
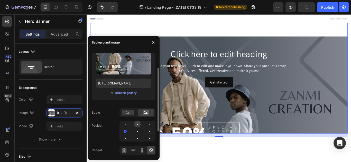
click at [147, 123] on div at bounding box center [150, 124] width 6 height 6
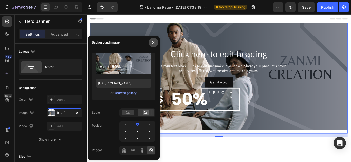
drag, startPoint x: 130, startPoint y: 40, endPoint x: 154, endPoint y: 41, distance: 24.2
click at [154, 41] on div "Background image" at bounding box center [124, 42] width 72 height 13
click at [154, 41] on icon "button" at bounding box center [153, 43] width 4 height 4
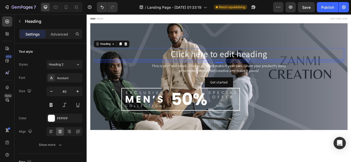
click at [225, 61] on h2 "Click here to edit heading" at bounding box center [241, 60] width 292 height 13
click at [135, 49] on div at bounding box center [132, 49] width 6 height 6
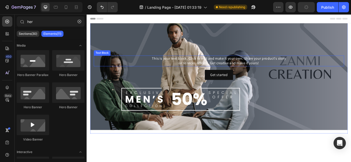
click at [188, 71] on div "This is your text block. Click to edit and make it your own. Share your product…" at bounding box center [241, 69] width 292 height 13
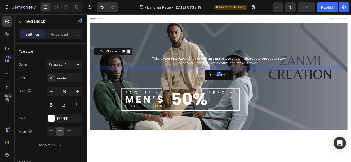
click at [134, 56] on icon at bounding box center [135, 58] width 3 height 4
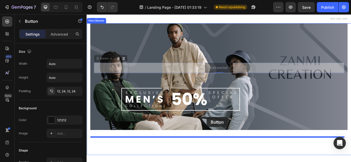
drag, startPoint x: 243, startPoint y: 76, endPoint x: 226, endPoint y: 135, distance: 60.5
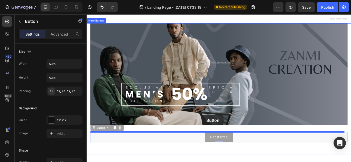
drag, startPoint x: 244, startPoint y: 159, endPoint x: 221, endPoint y: 132, distance: 35.3
click at [221, 132] on div "Header Drop element here Hero Banner Get started Button 0 Get started Button 0 …" at bounding box center [241, 133] width 308 height 238
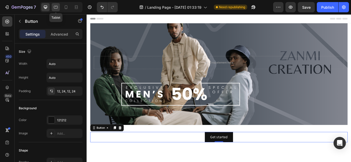
click at [57, 6] on icon at bounding box center [56, 7] width 4 height 3
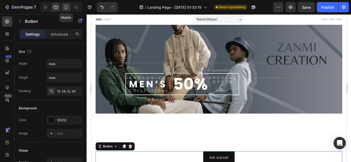
click at [67, 7] on icon at bounding box center [65, 7] width 5 height 5
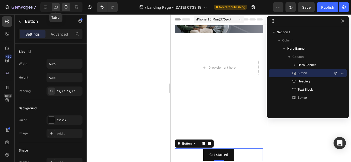
click at [58, 6] on icon at bounding box center [55, 7] width 5 height 5
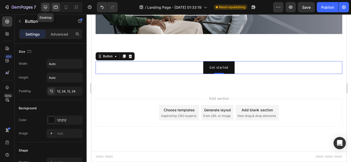
click at [44, 5] on icon at bounding box center [45, 7] width 5 height 5
type input "16"
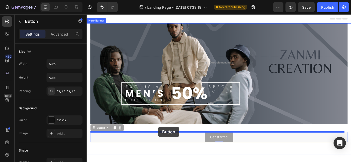
drag, startPoint x: 212, startPoint y: 156, endPoint x: 171, endPoint y: 146, distance: 42.0
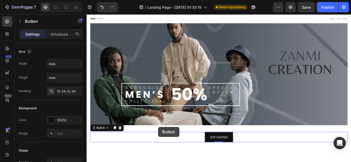
scroll to position [12, 0]
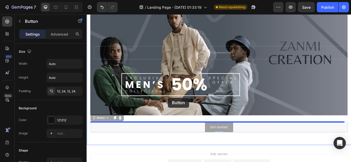
drag, startPoint x: 203, startPoint y: 150, endPoint x: 181, endPoint y: 112, distance: 43.5
click at [181, 112] on div "Header Drop element here Hero Banner Get started Button 0 Get started Button 0 …" at bounding box center [241, 122] width 308 height 238
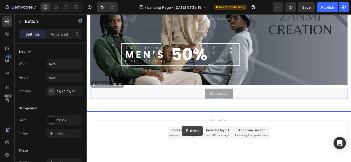
scroll to position [52, 0]
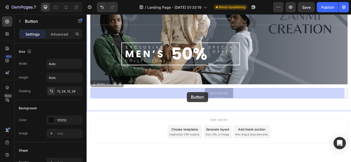
drag, startPoint x: 210, startPoint y: 144, endPoint x: 203, endPoint y: 105, distance: 39.1
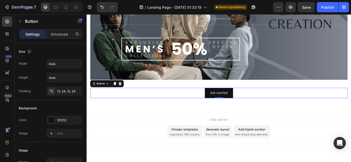
scroll to position [0, 0]
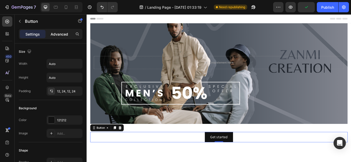
click at [59, 33] on p "Advanced" at bounding box center [59, 34] width 17 height 5
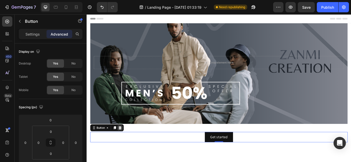
click at [125, 147] on div at bounding box center [125, 147] width 6 height 6
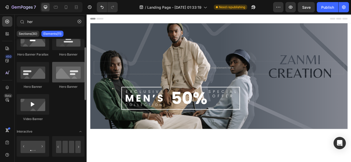
scroll to position [7, 0]
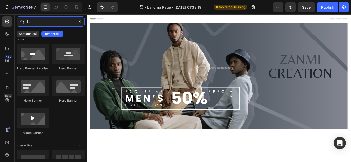
click at [37, 24] on input "her" at bounding box center [51, 21] width 68 height 10
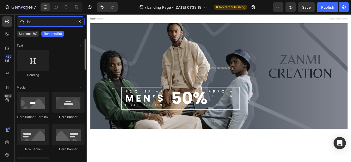
type input "h"
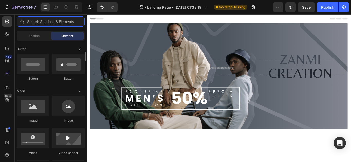
scroll to position [118, 0]
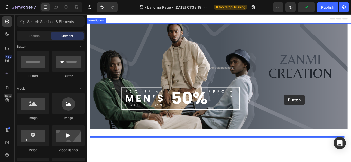
drag, startPoint x: 118, startPoint y: 75, endPoint x: 317, endPoint y: 109, distance: 201.8
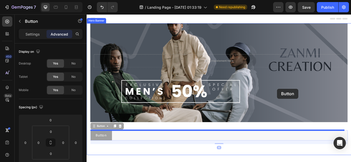
drag, startPoint x: 141, startPoint y: 153, endPoint x: 313, endPoint y: 101, distance: 179.7
click at [313, 101] on div "Header Drop element here Hero Banner Button Button 16 Button Button 16 Click he…" at bounding box center [241, 133] width 308 height 238
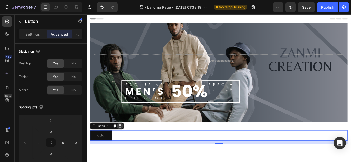
click at [128, 146] on div at bounding box center [125, 145] width 6 height 6
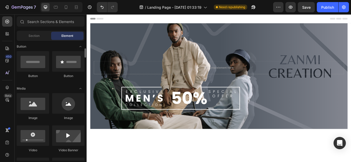
scroll to position [0, 0]
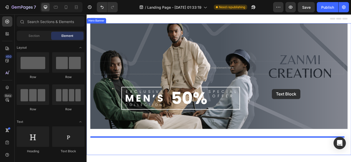
drag, startPoint x: 156, startPoint y: 156, endPoint x: 302, endPoint y: 102, distance: 156.6
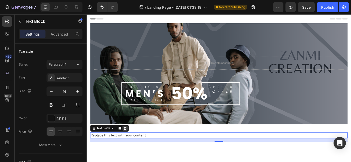
click at [133, 145] on div at bounding box center [131, 148] width 6 height 6
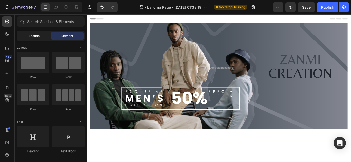
click at [31, 36] on span "Section" at bounding box center [33, 36] width 11 height 5
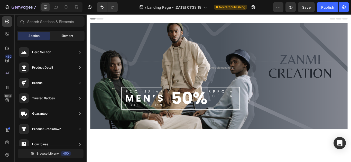
click at [66, 34] on span "Element" at bounding box center [67, 36] width 12 height 5
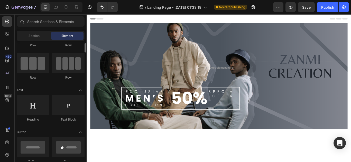
scroll to position [38, 0]
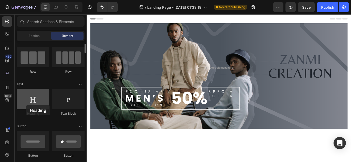
drag, startPoint x: 35, startPoint y: 102, endPoint x: 26, endPoint y: 106, distance: 10.1
click at [26, 106] on div at bounding box center [33, 99] width 32 height 21
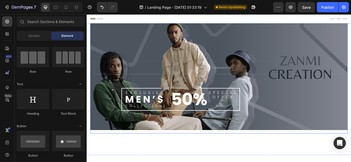
scroll to position [26, 0]
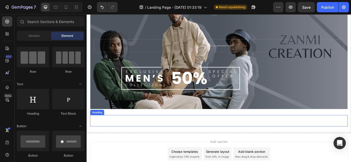
click at [147, 140] on h2 "Click here to edit heading" at bounding box center [241, 138] width 300 height 13
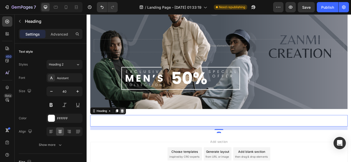
click at [130, 129] on div at bounding box center [128, 127] width 6 height 6
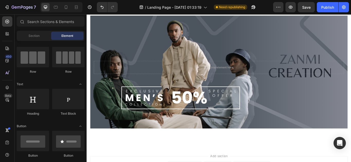
scroll to position [0, 0]
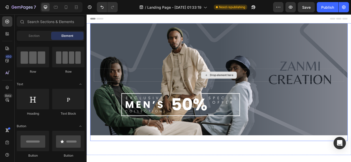
click at [135, 90] on div "Drop element here" at bounding box center [241, 85] width 292 height 15
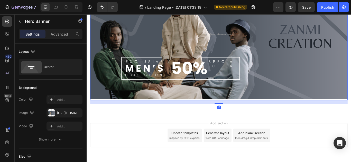
scroll to position [48, 0]
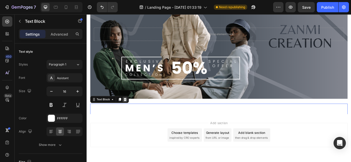
click at [131, 113] on icon at bounding box center [131, 114] width 3 height 4
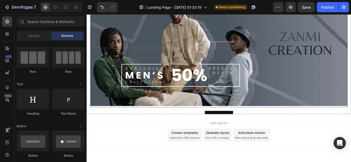
click at [212, 123] on div "Background Image" at bounding box center [241, 87] width 300 height 231
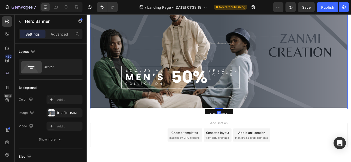
drag, startPoint x: 239, startPoint y: 127, endPoint x: 238, endPoint y: 116, distance: 10.8
click at [238, 116] on div "Drop element here Hero Banner 0" at bounding box center [241, 48] width 300 height 154
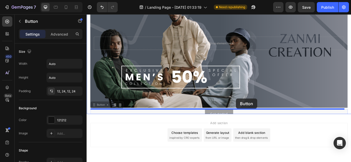
drag, startPoint x: 242, startPoint y: 127, endPoint x: 260, endPoint y: 113, distance: 22.5
click at [260, 113] on div "Header Drop element here Hero Banner Get started Button 0 Get started Button 0 …" at bounding box center [241, 86] width 308 height 238
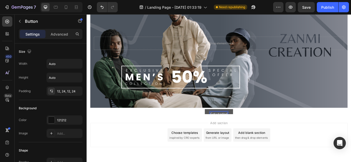
click at [239, 129] on div "Get started" at bounding box center [240, 131] width 21 height 6
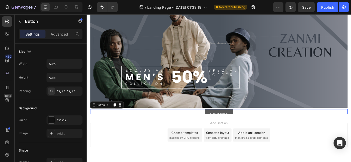
click at [251, 126] on button "Get started" at bounding box center [240, 131] width 33 height 12
click at [126, 120] on icon at bounding box center [125, 121] width 3 height 4
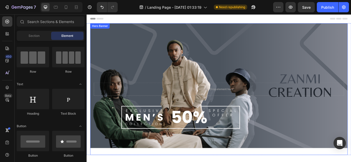
scroll to position [1, 0]
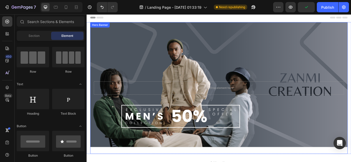
click at [218, 76] on div "Background Image" at bounding box center [241, 135] width 300 height 231
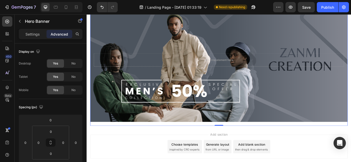
scroll to position [35, 0]
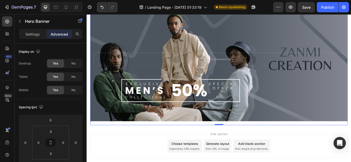
drag, startPoint x: 242, startPoint y: 143, endPoint x: 239, endPoint y: 143, distance: 2.6
click at [239, 143] on div at bounding box center [240, 144] width 10 height 2
drag, startPoint x: 239, startPoint y: 143, endPoint x: 238, endPoint y: 132, distance: 11.6
click at [238, 132] on div "Drop element here Hero Banner 0" at bounding box center [241, 67] width 300 height 154
click at [327, 6] on div "Publish" at bounding box center [327, 7] width 13 height 5
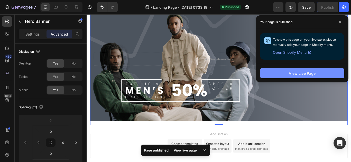
click at [281, 74] on button "View Live Page" at bounding box center [302, 73] width 84 height 10
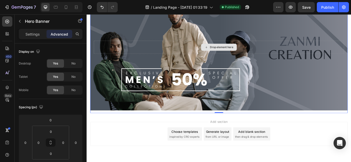
scroll to position [49, 0]
drag, startPoint x: 237, startPoint y: 129, endPoint x: 237, endPoint y: 123, distance: 5.6
click at [237, 123] on div "Drop element here Hero Banner 0" at bounding box center [241, 53] width 300 height 154
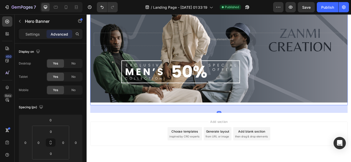
drag, startPoint x: 238, startPoint y: 129, endPoint x: 236, endPoint y: 147, distance: 18.3
click at [236, 147] on div "Header Drop element here Hero Banner 70 Hero Banner Section 1 Root Start with S…" at bounding box center [241, 84] width 308 height 238
type input "71"
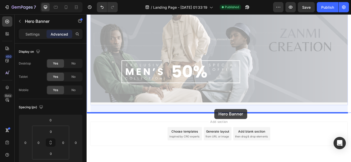
drag, startPoint x: 237, startPoint y: 118, endPoint x: 235, endPoint y: 125, distance: 6.8
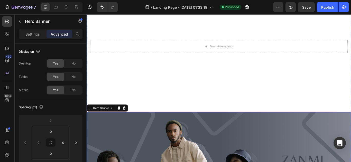
scroll to position [50, 0]
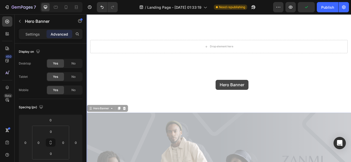
drag, startPoint x: 237, startPoint y: 139, endPoint x: 237, endPoint y: 87, distance: 52.1
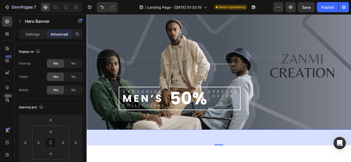
scroll to position [43, 0]
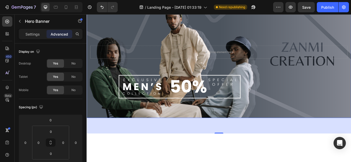
drag, startPoint x: 235, startPoint y: 151, endPoint x: 235, endPoint y: 141, distance: 10.3
click at [235, 141] on div "71" at bounding box center [241, 145] width 308 height 18
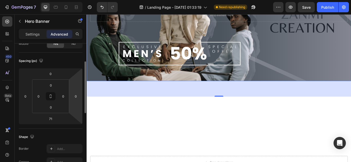
scroll to position [46, 0]
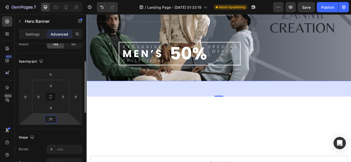
click at [60, 0] on html "7 Version history / Landing Page - [DATE] 01:33:19 Need republishing Preview Sa…" at bounding box center [175, 0] width 351 height 0
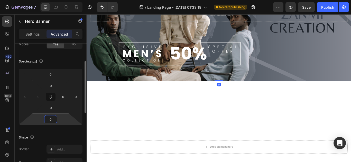
type input "0"
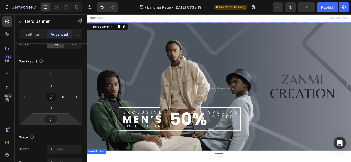
scroll to position [0, 0]
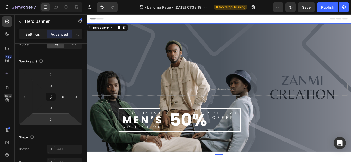
click at [38, 35] on p "Settings" at bounding box center [32, 34] width 14 height 5
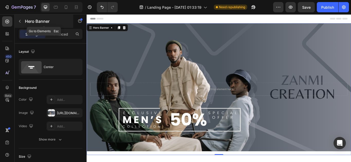
click at [20, 22] on icon "button" at bounding box center [20, 21] width 2 height 3
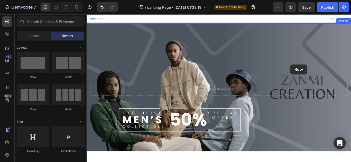
drag, startPoint x: 160, startPoint y: 82, endPoint x: 324, endPoint y: 73, distance: 164.0
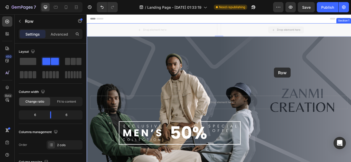
drag, startPoint x: 284, startPoint y: 34, endPoint x: 305, endPoint y: 76, distance: 47.0
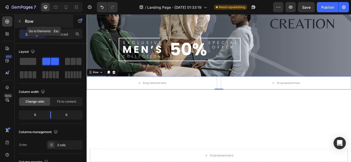
click at [23, 21] on button "button" at bounding box center [20, 21] width 8 height 8
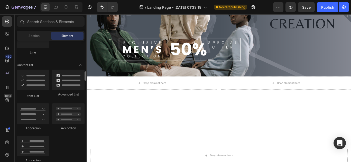
scroll to position [387, 0]
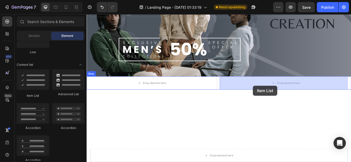
drag, startPoint x: 123, startPoint y: 100, endPoint x: 280, endPoint y: 98, distance: 156.9
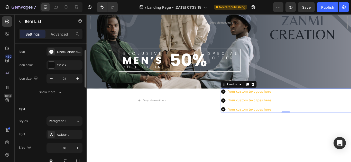
scroll to position [0, 0]
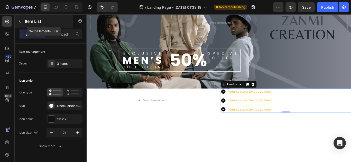
click at [20, 21] on icon "button" at bounding box center [20, 21] width 4 height 4
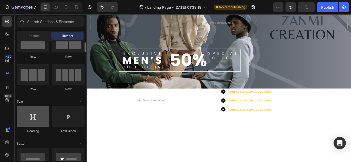
scroll to position [21, 0]
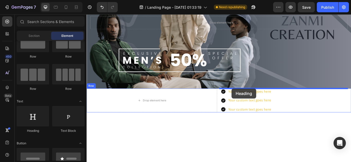
drag, startPoint x: 124, startPoint y: 137, endPoint x: 255, endPoint y: 101, distance: 135.6
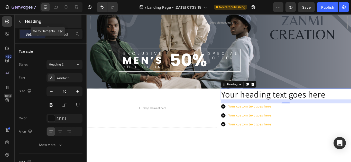
click at [25, 23] on p "Heading" at bounding box center [52, 21] width 55 height 6
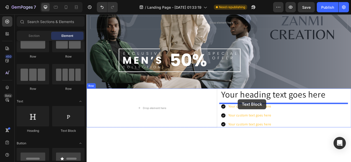
drag, startPoint x: 159, startPoint y: 133, endPoint x: 263, endPoint y: 114, distance: 105.1
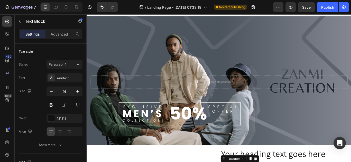
scroll to position [8, 0]
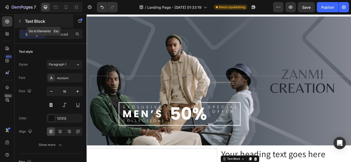
click at [21, 19] on button "button" at bounding box center [20, 21] width 8 height 8
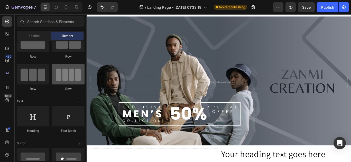
scroll to position [0, 0]
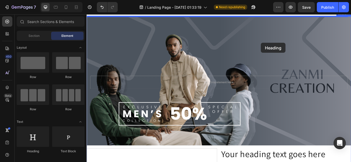
drag, startPoint x: 122, startPoint y: 152, endPoint x: 290, endPoint y: 48, distance: 197.6
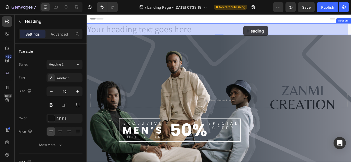
drag, startPoint x: 268, startPoint y: 25, endPoint x: 269, endPoint y: 28, distance: 3.2
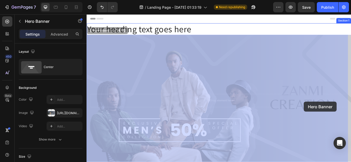
drag, startPoint x: 305, startPoint y: 96, endPoint x: 340, endPoint y: 116, distance: 39.4
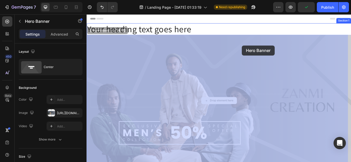
drag, startPoint x: 266, startPoint y: 80, endPoint x: 267, endPoint y: 51, distance: 29.5
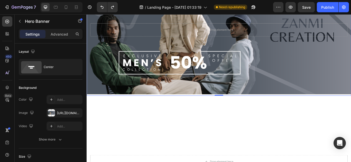
scroll to position [2, 0]
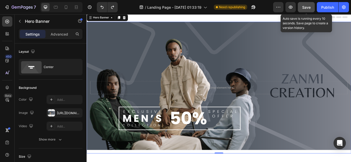
click at [305, 6] on span "Save" at bounding box center [306, 7] width 8 height 4
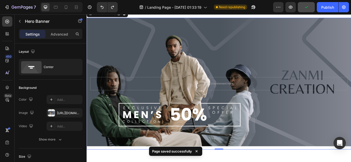
scroll to position [0, 0]
